Goal: Information Seeking & Learning: Learn about a topic

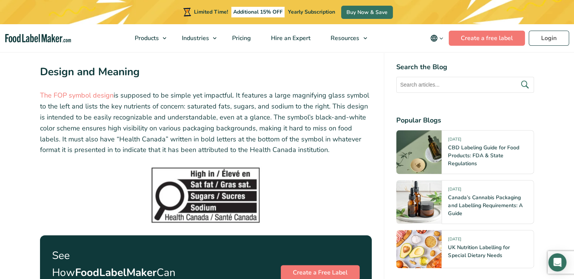
scroll to position [982, 0]
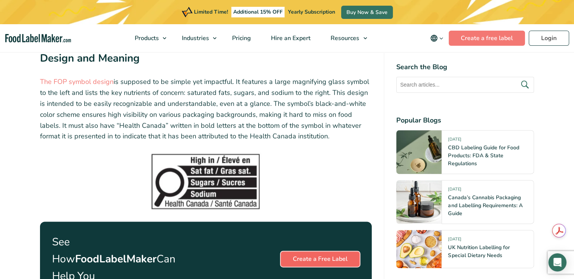
click at [327, 251] on link "Create a Free Label" at bounding box center [320, 258] width 79 height 15
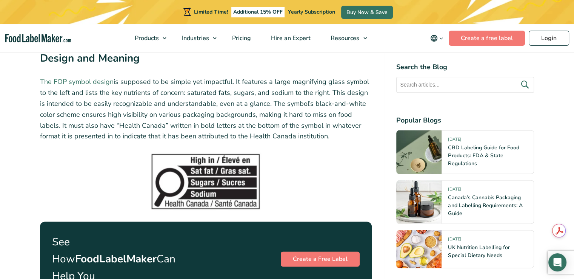
click at [83, 77] on link "The FOP symbol design" at bounding box center [77, 81] width 74 height 9
